Goal: Task Accomplishment & Management: Manage account settings

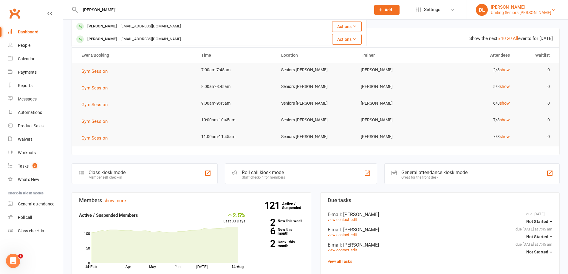
type input "elizabeth o'"
click at [535, 6] on div "[PERSON_NAME]" at bounding box center [520, 6] width 60 height 5
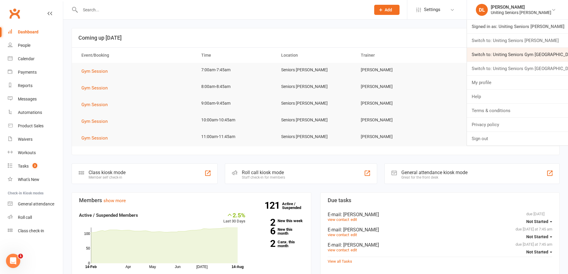
click at [532, 54] on link "Switch to: Uniting Seniors Gym [GEOGRAPHIC_DATA]" at bounding box center [517, 55] width 101 height 14
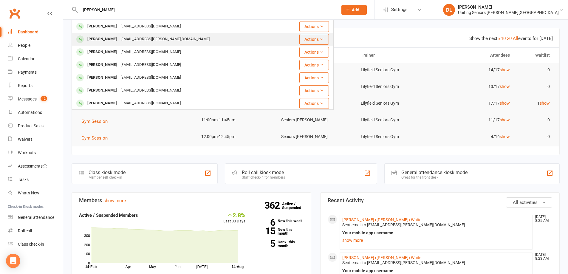
type input "elizabeth o"
click at [238, 42] on div "Elizabeth O'halloran lizzie.ohalloran@gmail.com" at bounding box center [181, 39] width 218 height 12
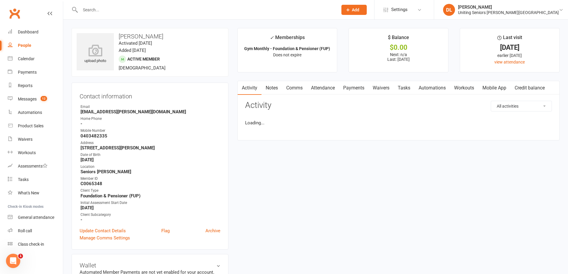
click at [322, 87] on link "Attendance" at bounding box center [323, 88] width 32 height 14
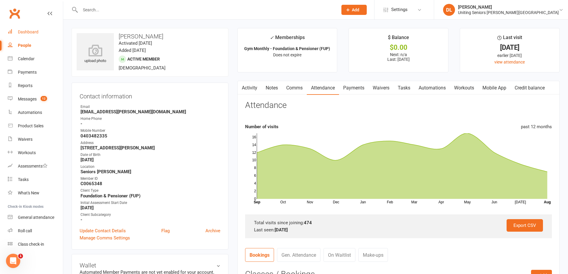
click at [32, 31] on div "Dashboard" at bounding box center [28, 31] width 21 height 5
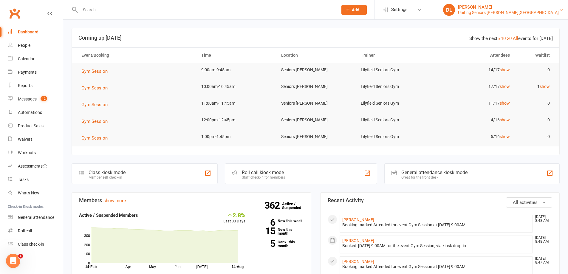
click at [517, 12] on div "Uniting Seniors Gym Lilyfield" at bounding box center [508, 12] width 101 height 5
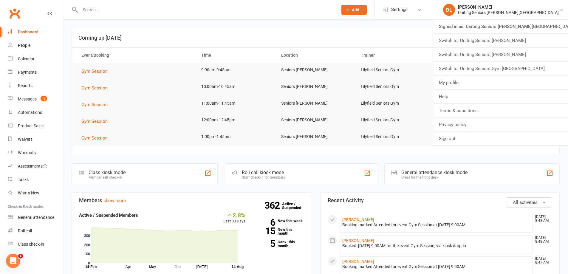
click at [539, 44] on link "Switch to: Uniting Seniors Gym Gerringong" at bounding box center [501, 41] width 134 height 14
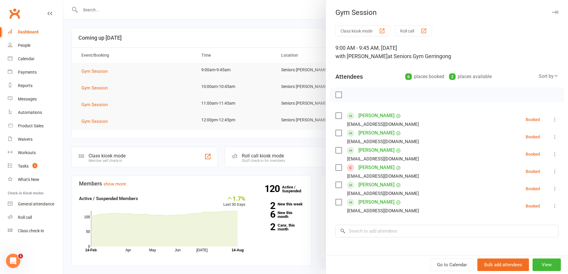
click at [74, 88] on div at bounding box center [315, 137] width 504 height 274
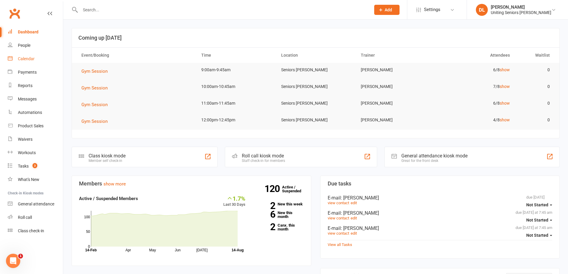
click at [34, 58] on div "Calendar" at bounding box center [26, 58] width 17 height 5
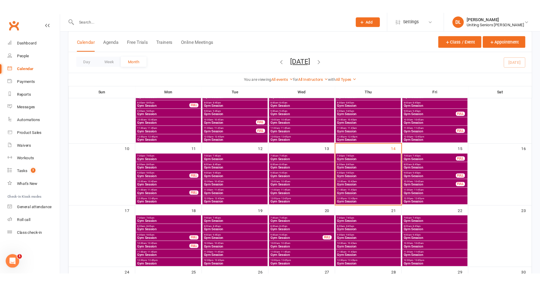
scroll to position [119, 0]
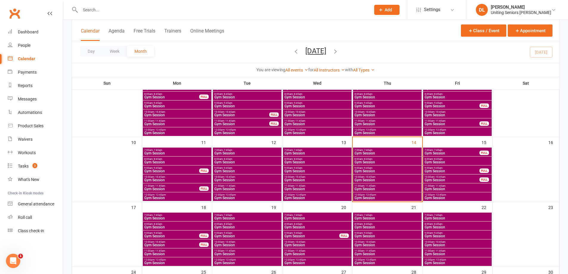
click at [374, 159] on span "8:00am - 8:45am" at bounding box center [387, 159] width 66 height 3
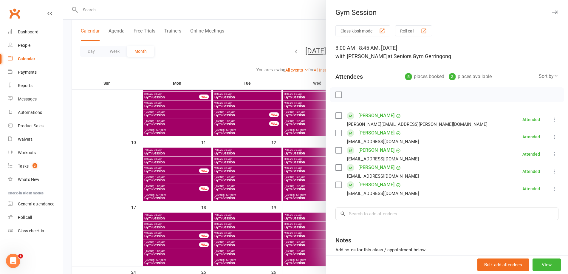
click at [265, 131] on div at bounding box center [315, 137] width 504 height 274
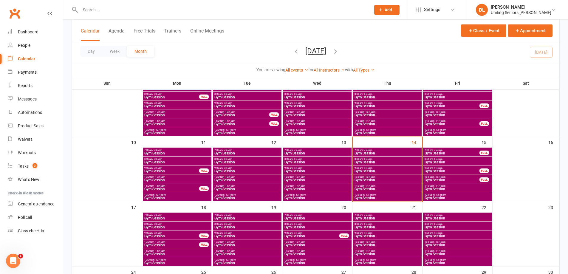
click at [386, 170] on span "Gym Session" at bounding box center [387, 171] width 66 height 4
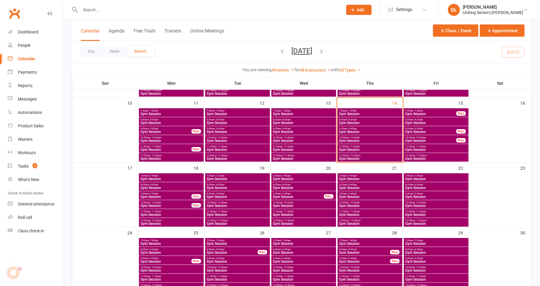
scroll to position [149, 0]
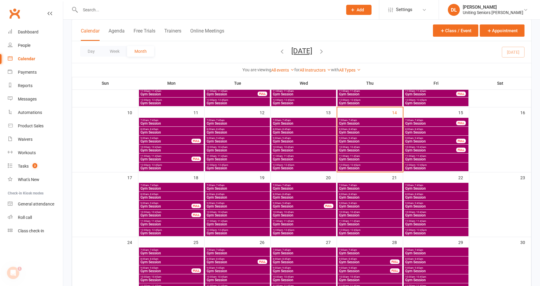
click at [364, 138] on span "9:00am - 9:45am" at bounding box center [369, 138] width 62 height 3
